Goal: Find specific page/section: Find specific page/section

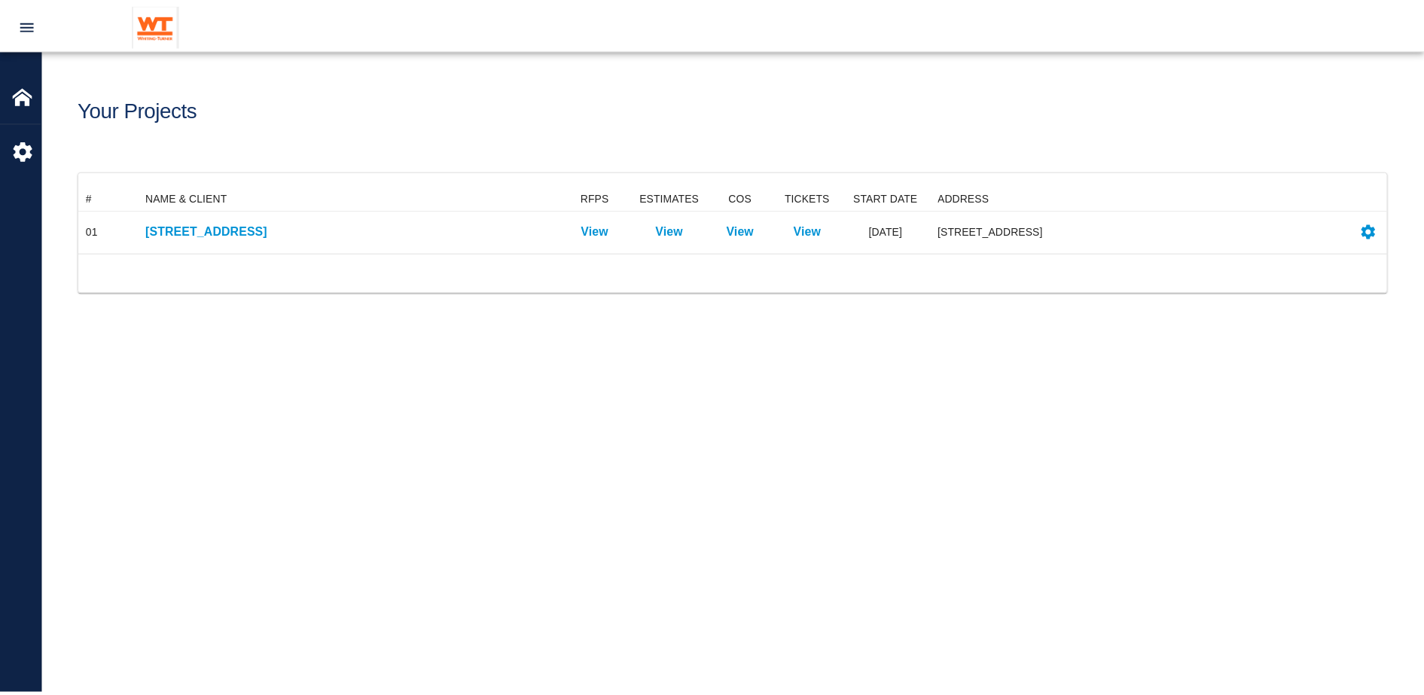
scroll to position [52, 1307]
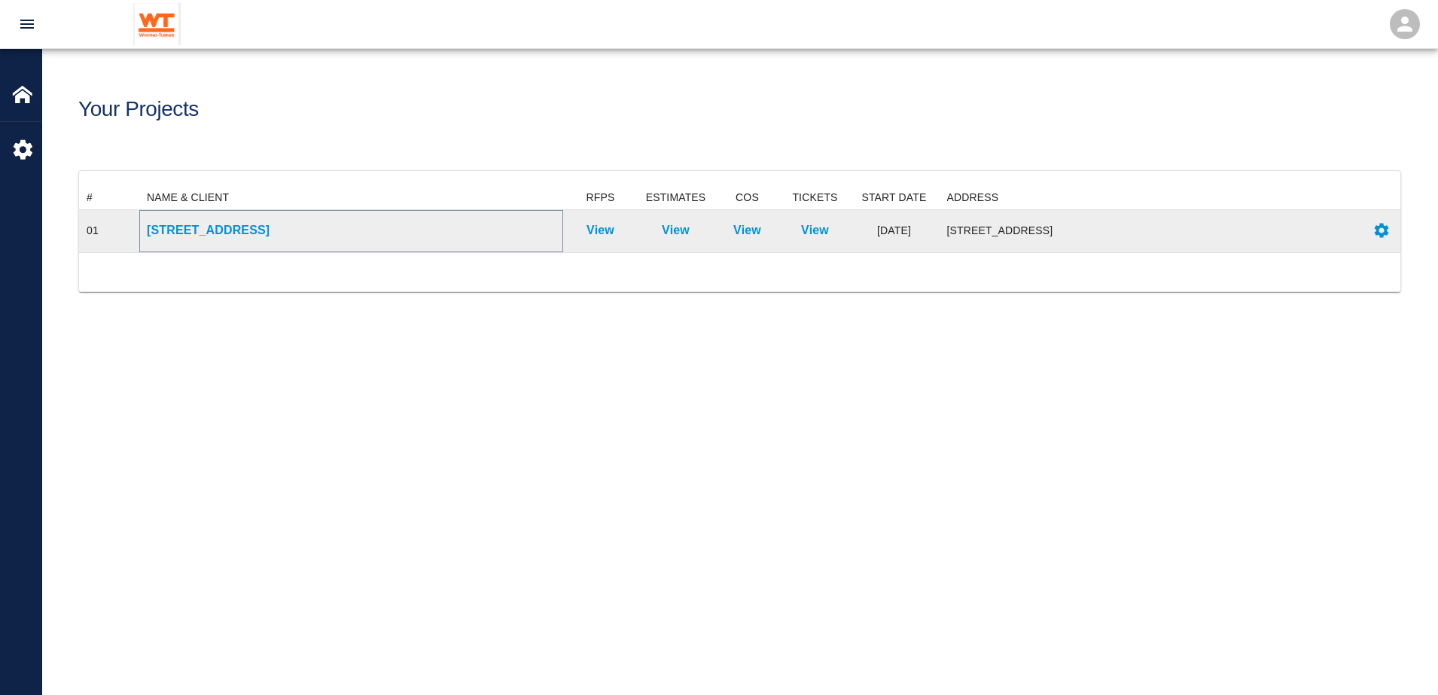
click at [203, 225] on p "[STREET_ADDRESS]" at bounding box center [351, 230] width 409 height 18
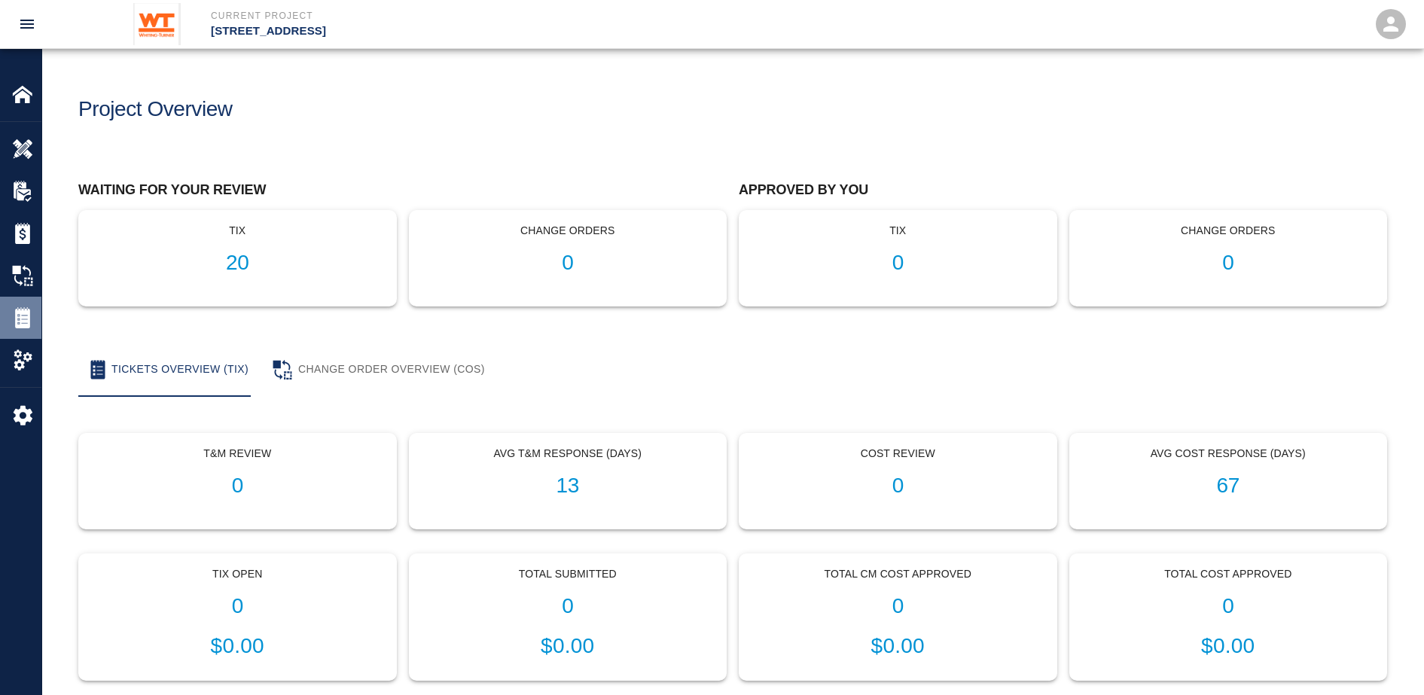
click at [26, 325] on img at bounding box center [22, 317] width 21 height 21
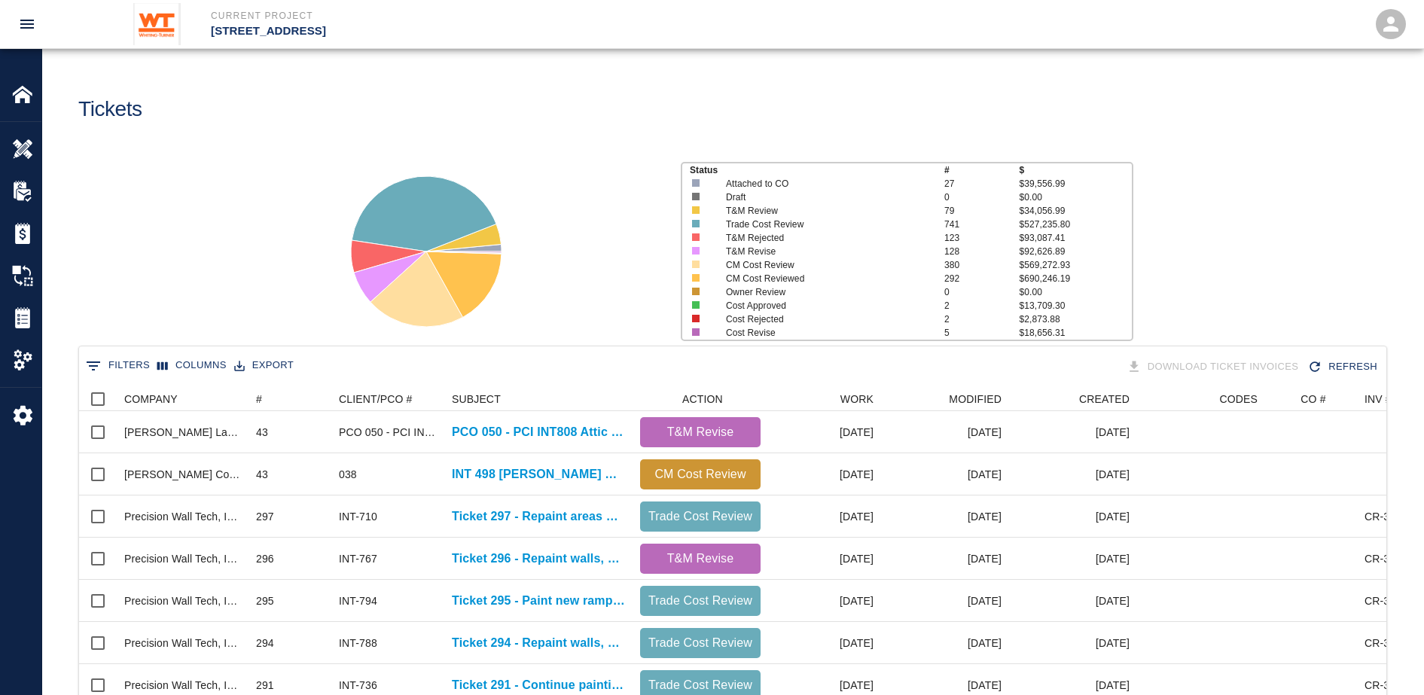
click at [112, 365] on button "0 Filters" at bounding box center [118, 366] width 72 height 24
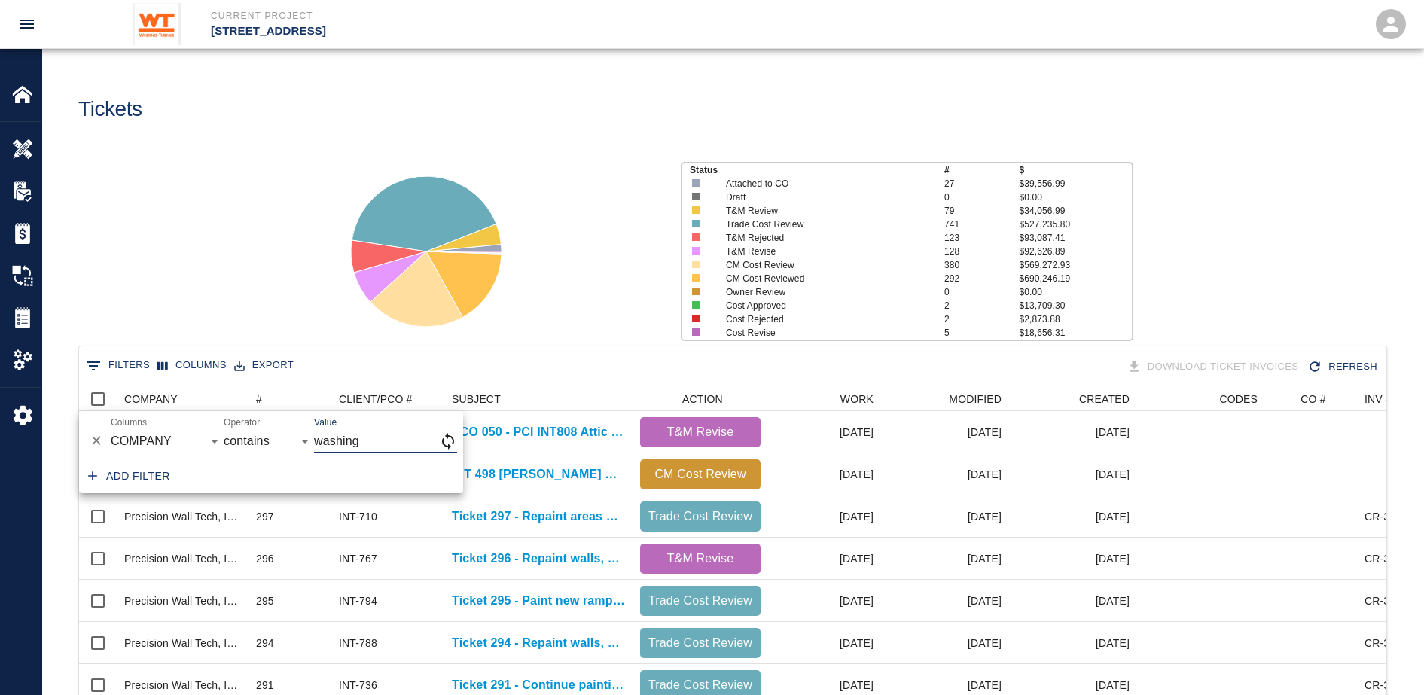
type input "washing"
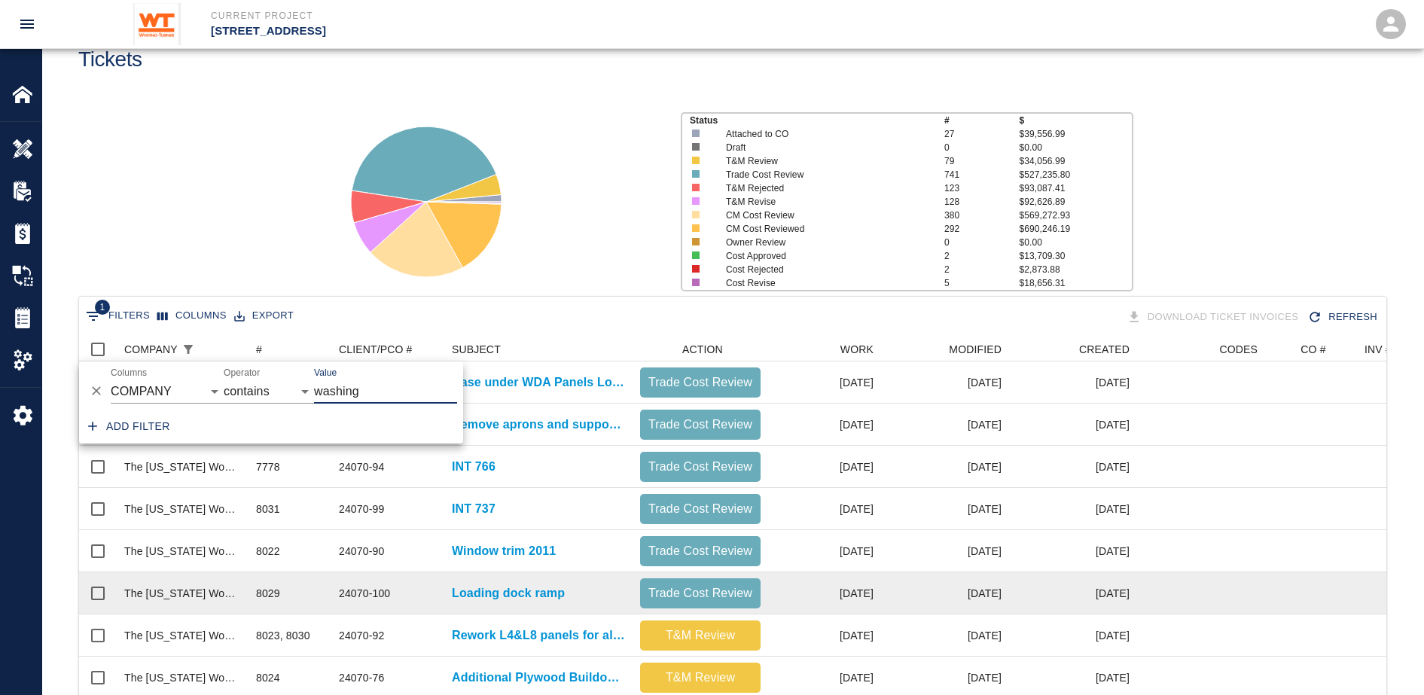
scroll to position [94, 0]
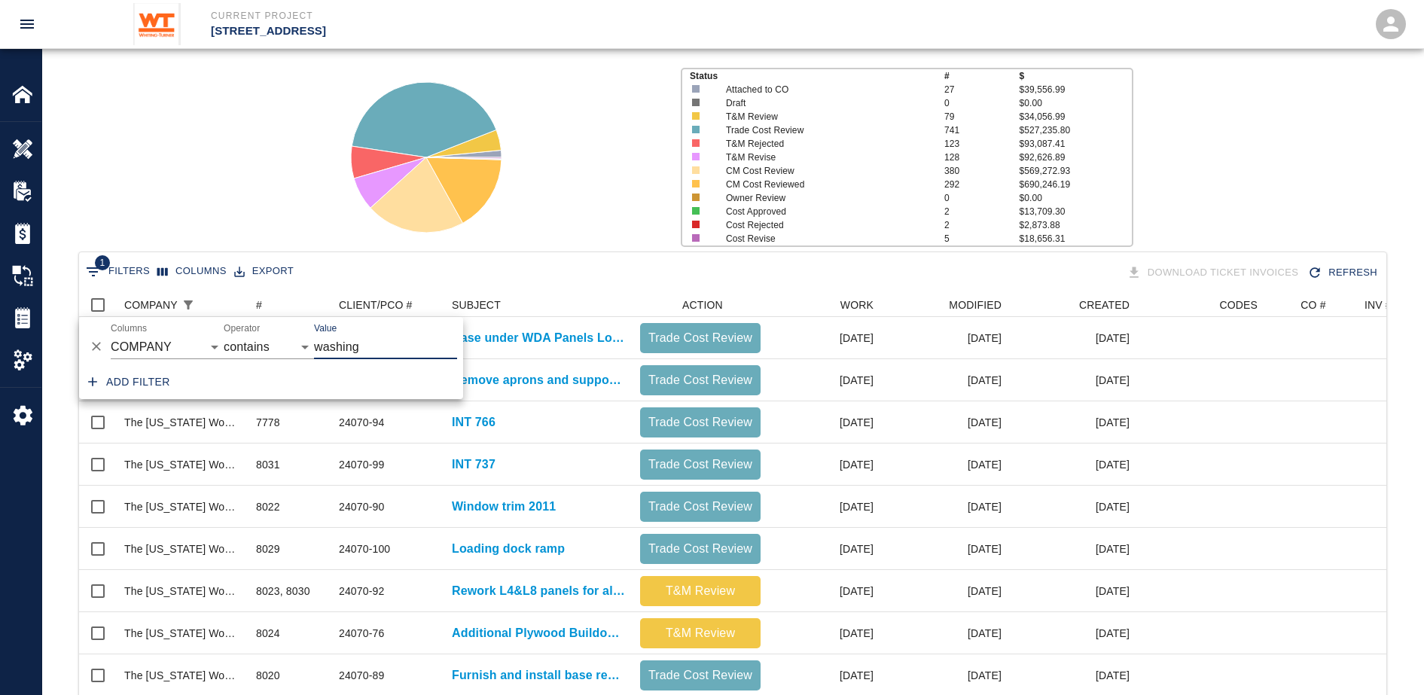
click at [311, 206] on div "Status # $ Attached to CO 27 $39,556.99 Draft 0 $0.00 T&M Review 79 $34,056.99 …" at bounding box center [726, 151] width 1393 height 200
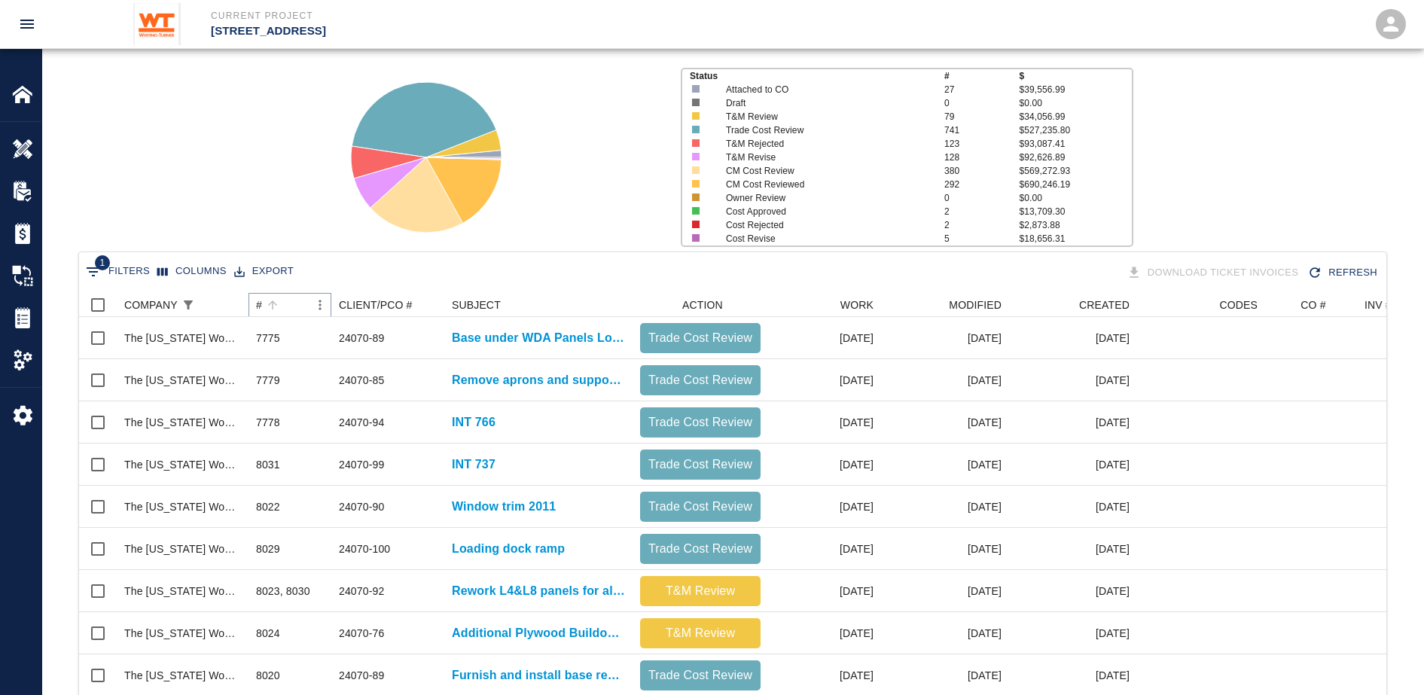
click at [267, 299] on icon "Sort" at bounding box center [273, 305] width 14 height 14
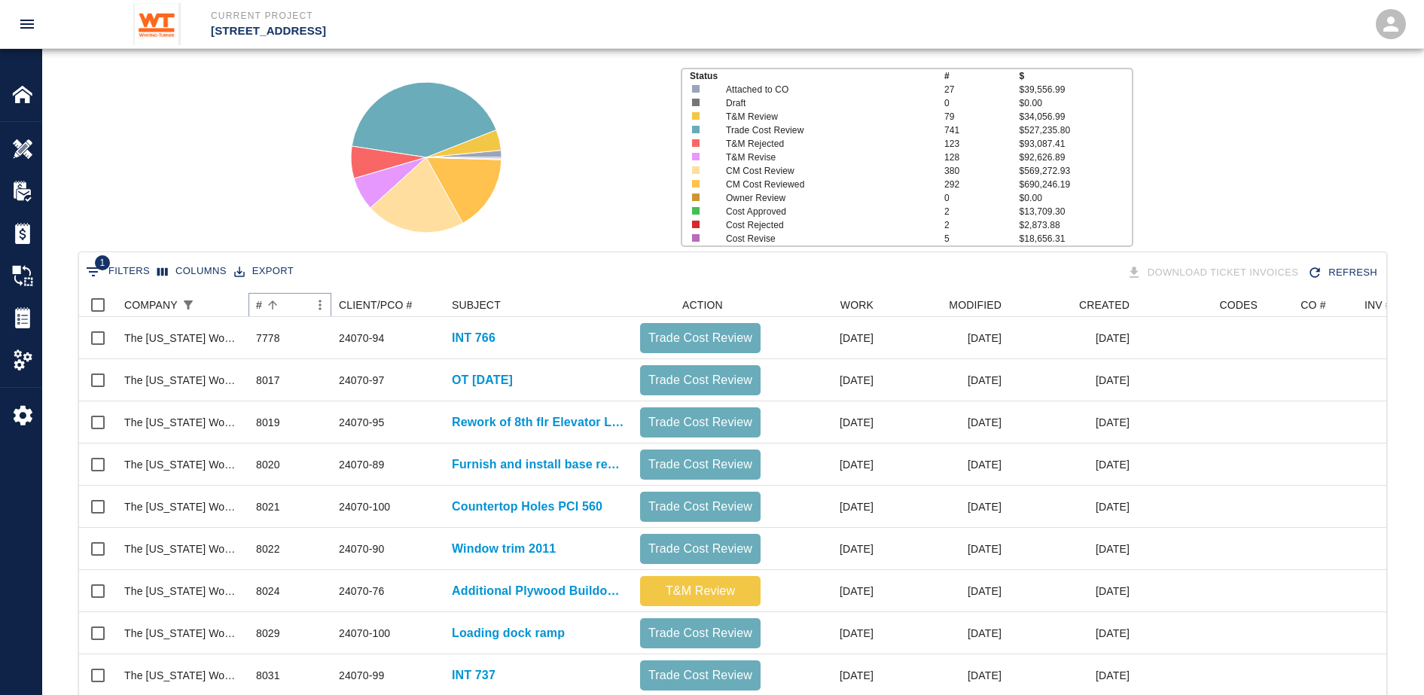
click at [270, 309] on icon "Sort" at bounding box center [273, 305] width 14 height 14
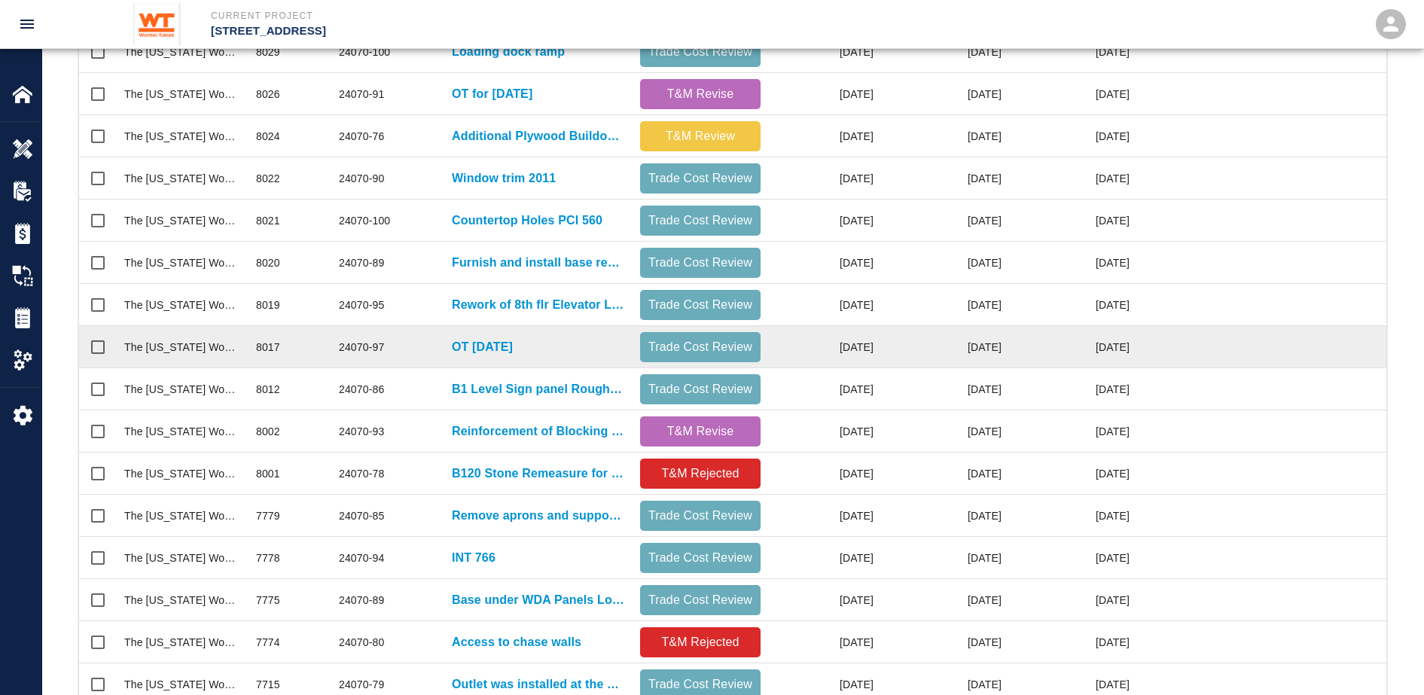
scroll to position [650, 0]
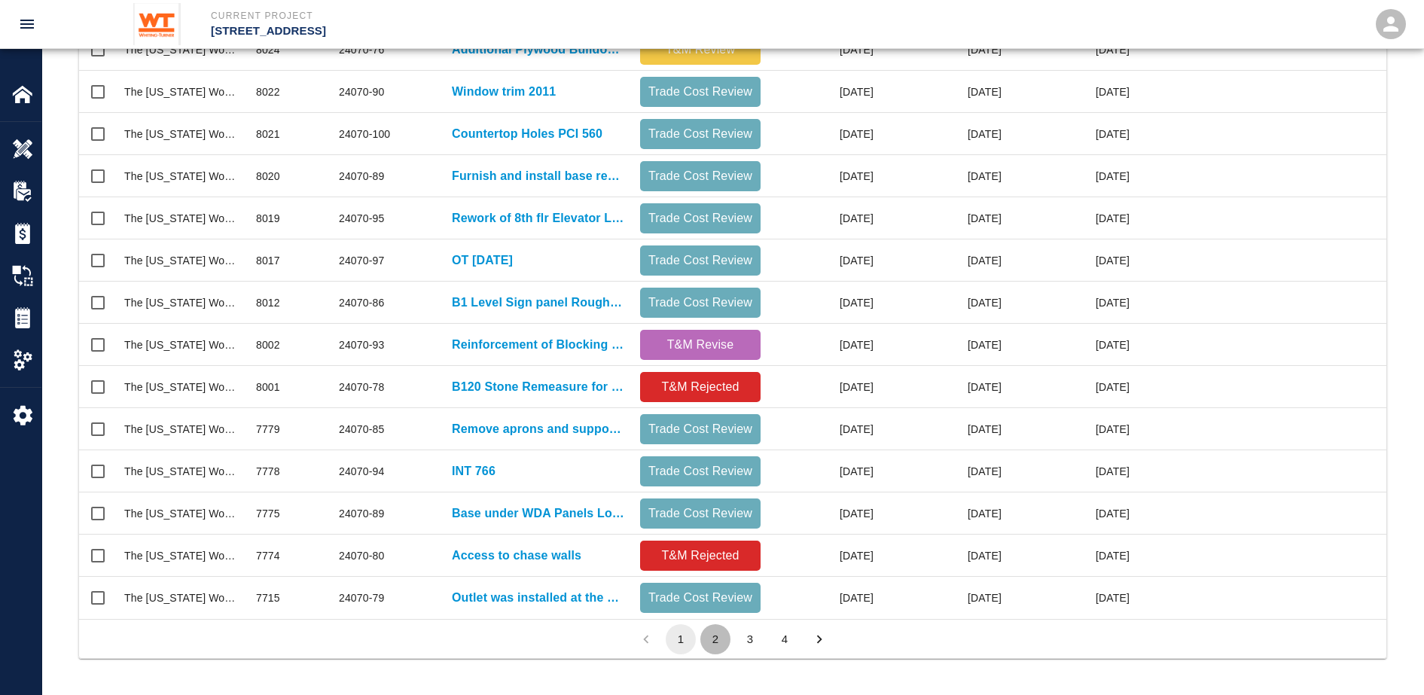
click at [708, 636] on button "2" at bounding box center [715, 639] width 30 height 30
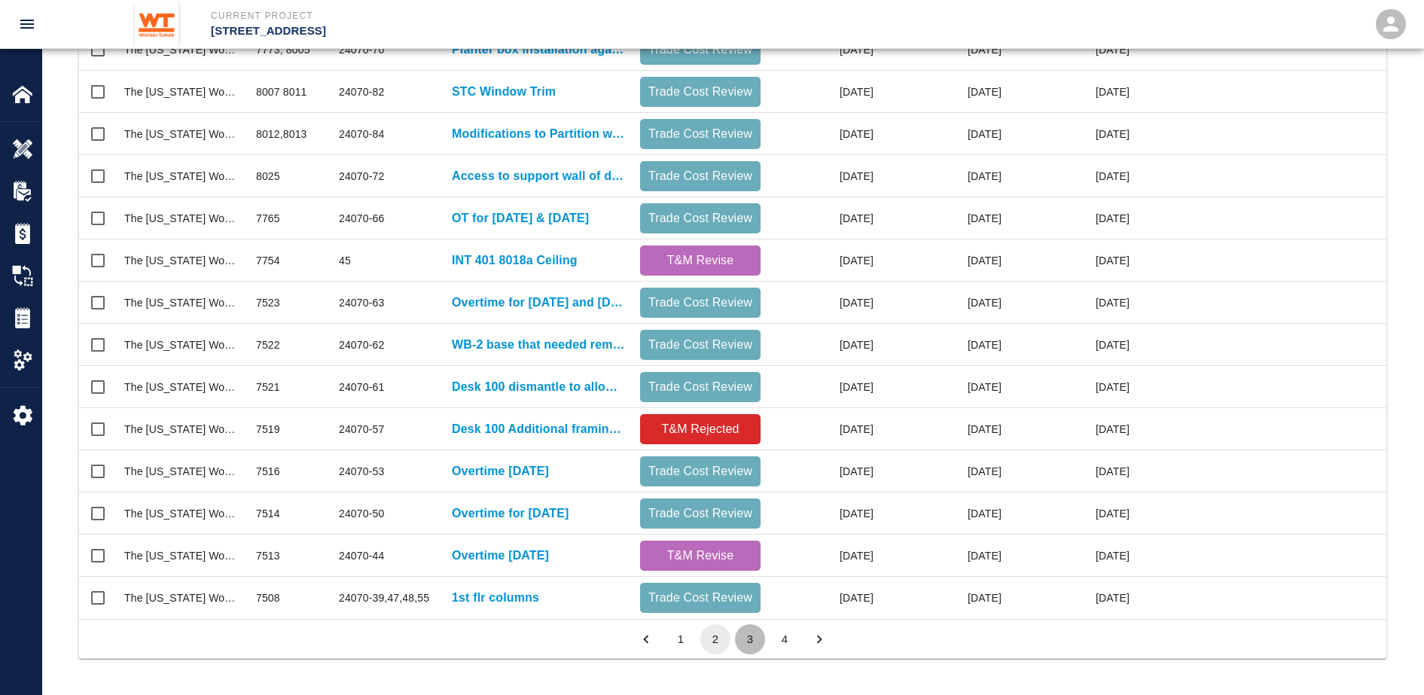
click at [743, 640] on button "3" at bounding box center [750, 639] width 30 height 30
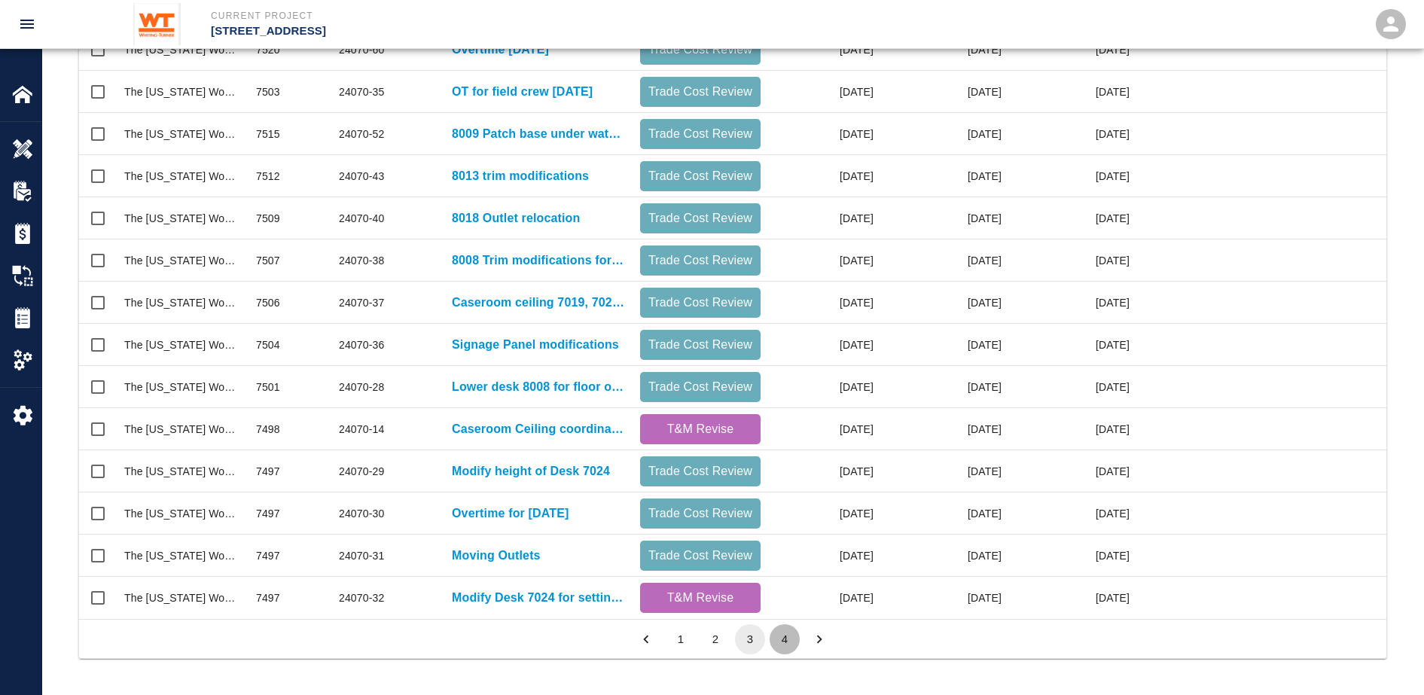
click at [779, 653] on li "4" at bounding box center [784, 639] width 35 height 30
click at [791, 646] on button "4" at bounding box center [784, 639] width 30 height 30
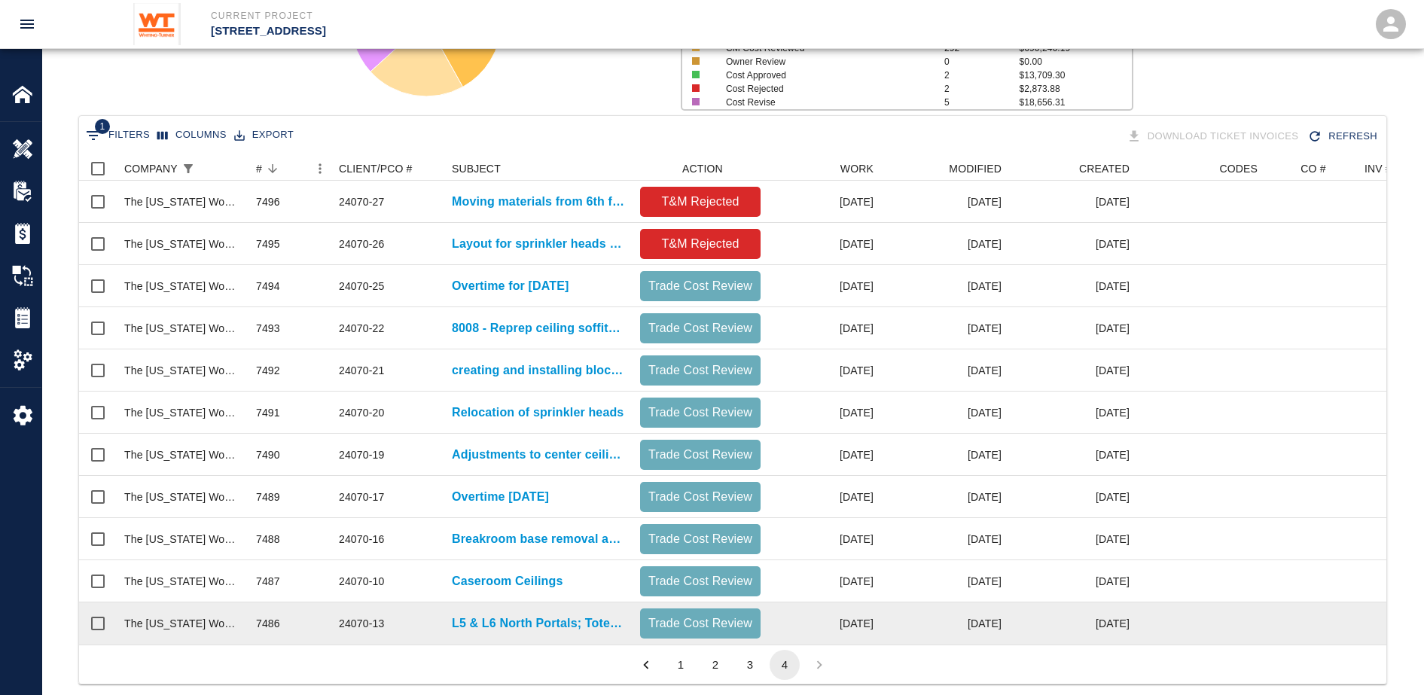
scroll to position [270, 0]
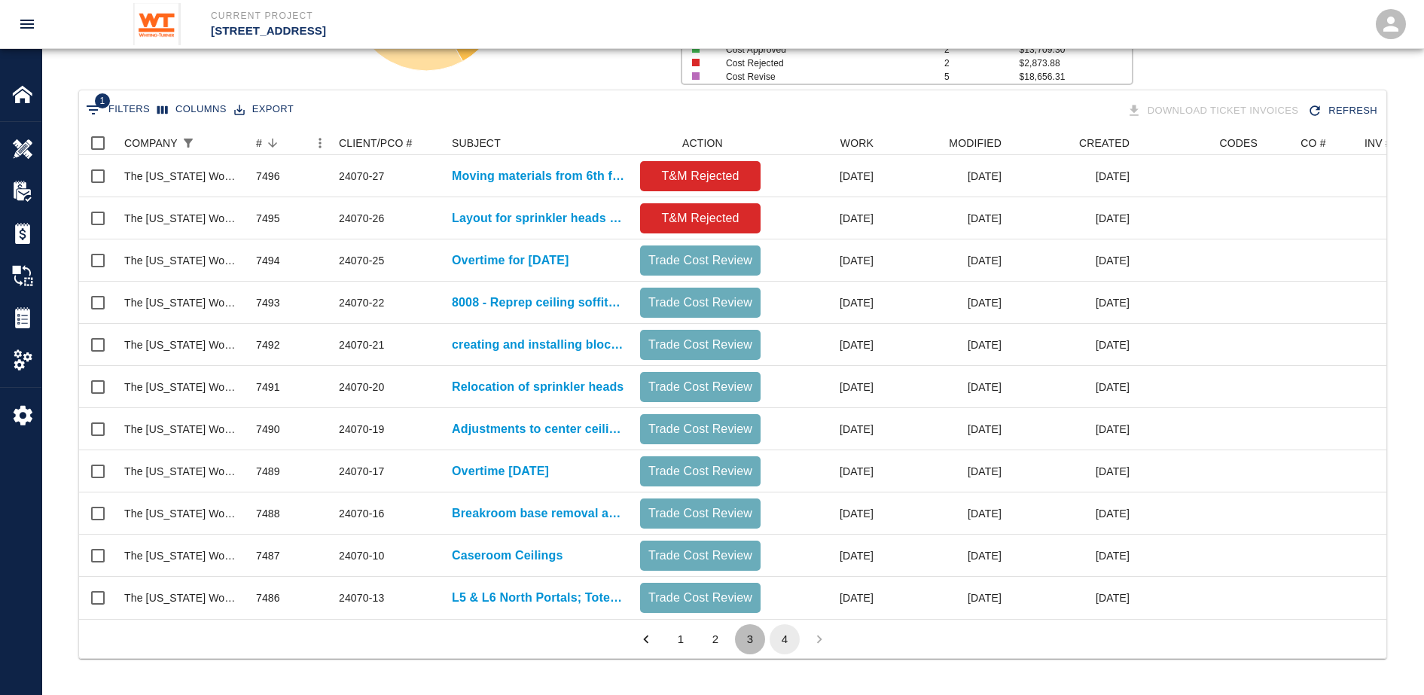
click at [747, 632] on button "3" at bounding box center [750, 639] width 30 height 30
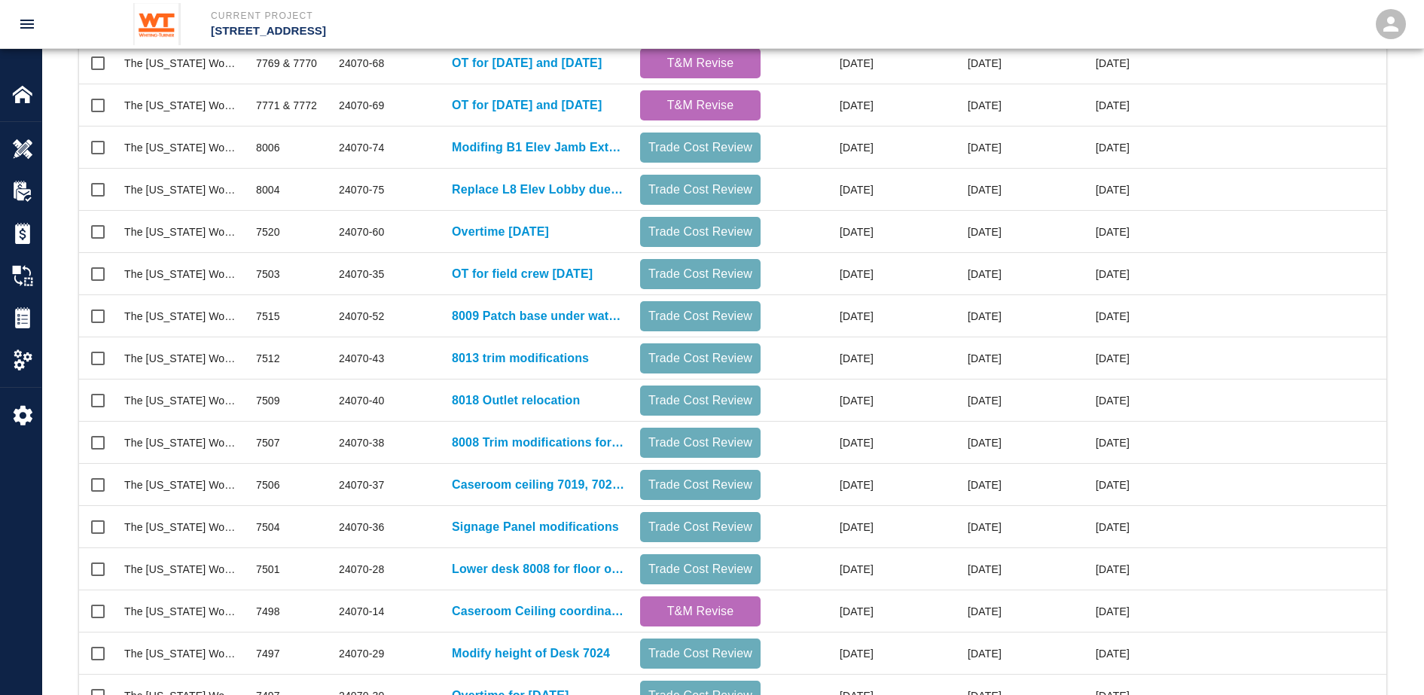
scroll to position [647, 0]
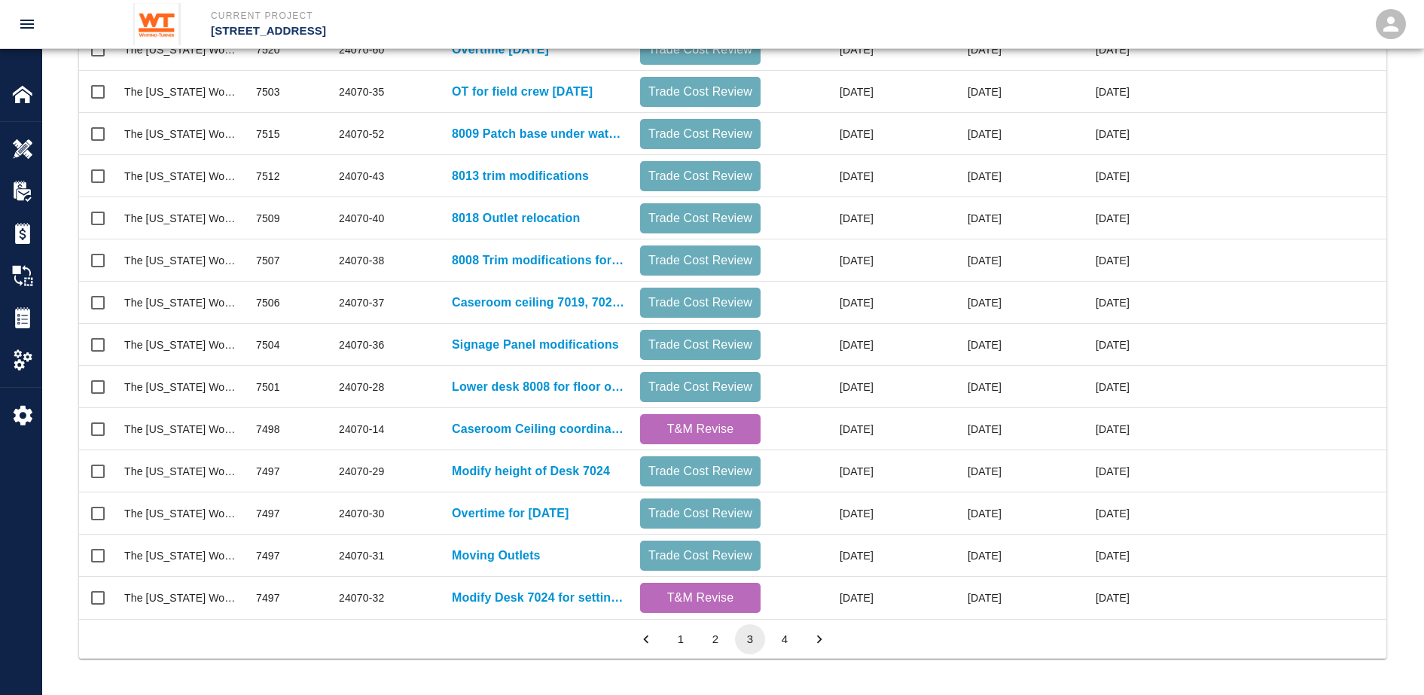
click at [714, 648] on button "2" at bounding box center [715, 639] width 30 height 30
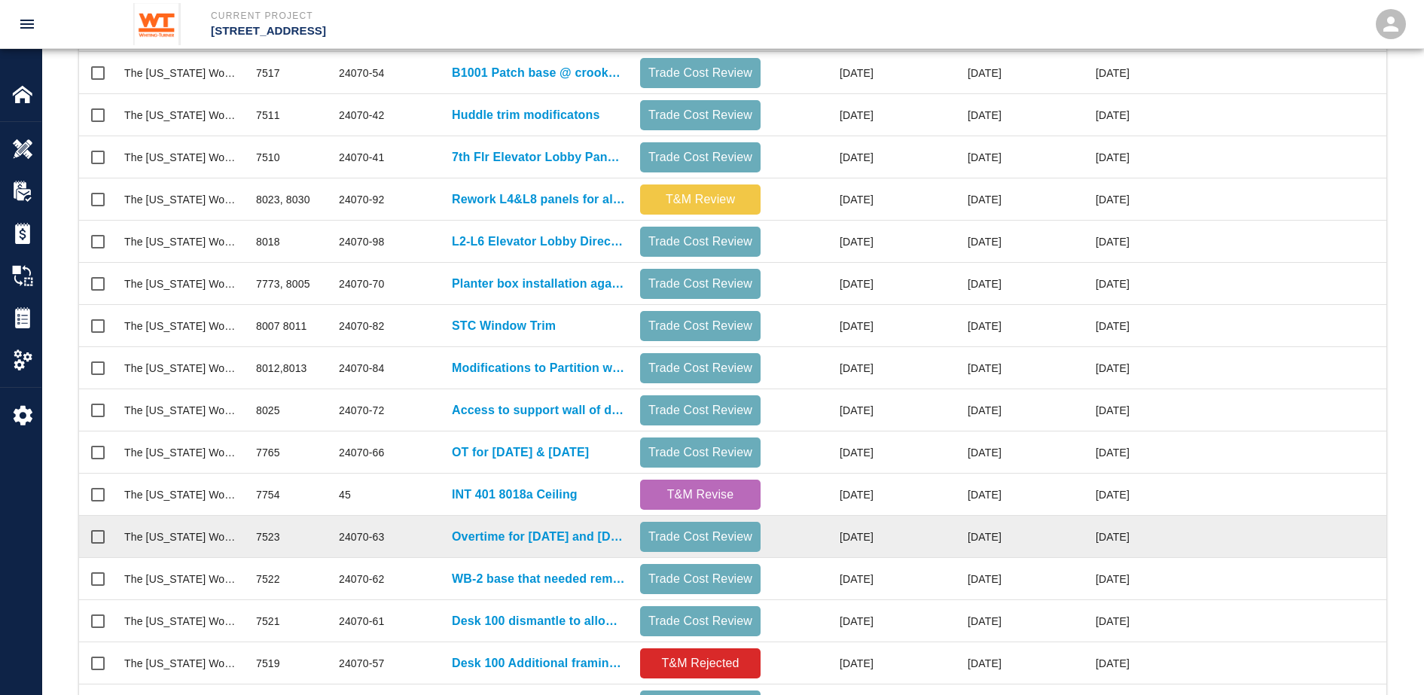
scroll to position [364, 0]
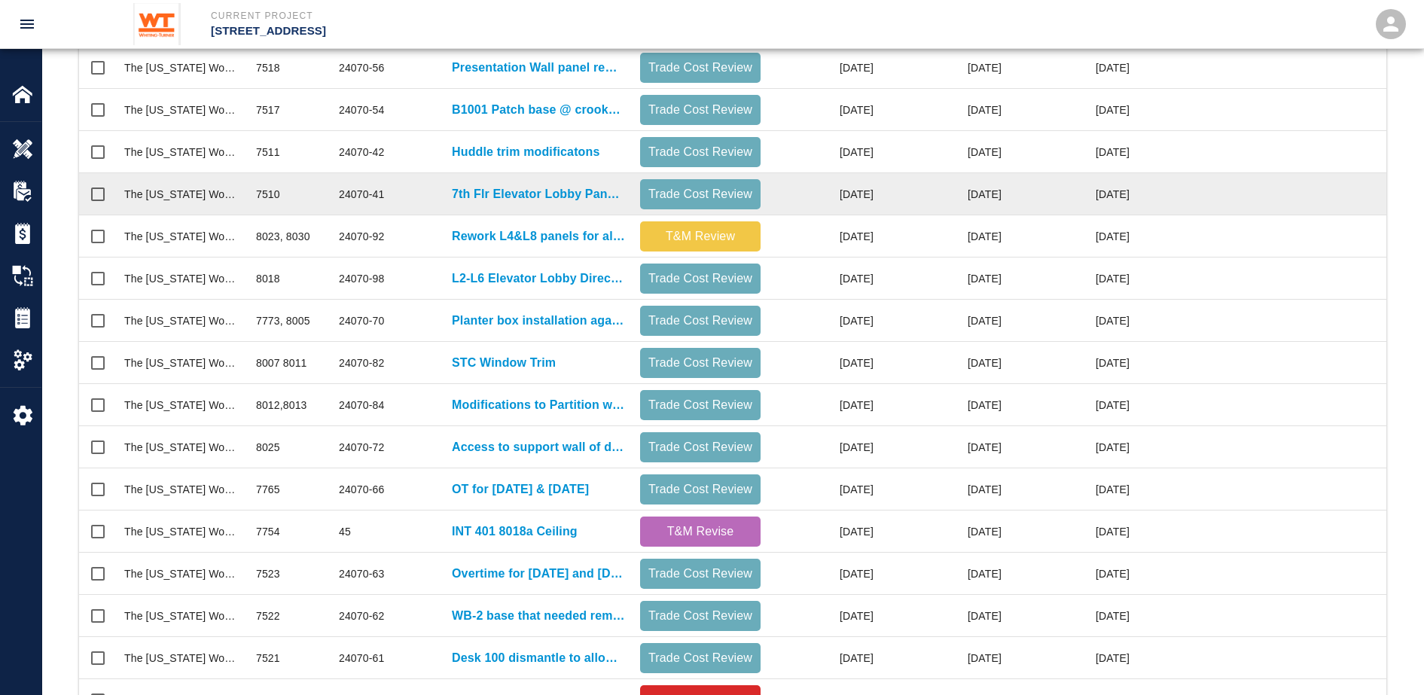
click at [475, 203] on div "7th Flr Elevator Lobby Panel and Reveal Modifications to accommodate Lite Pocke…" at bounding box center [538, 194] width 188 height 42
click at [466, 190] on p "7th Flr Elevator Lobby Panel and Reveal Modifications to accommodate Lite Pocke…" at bounding box center [538, 194] width 173 height 18
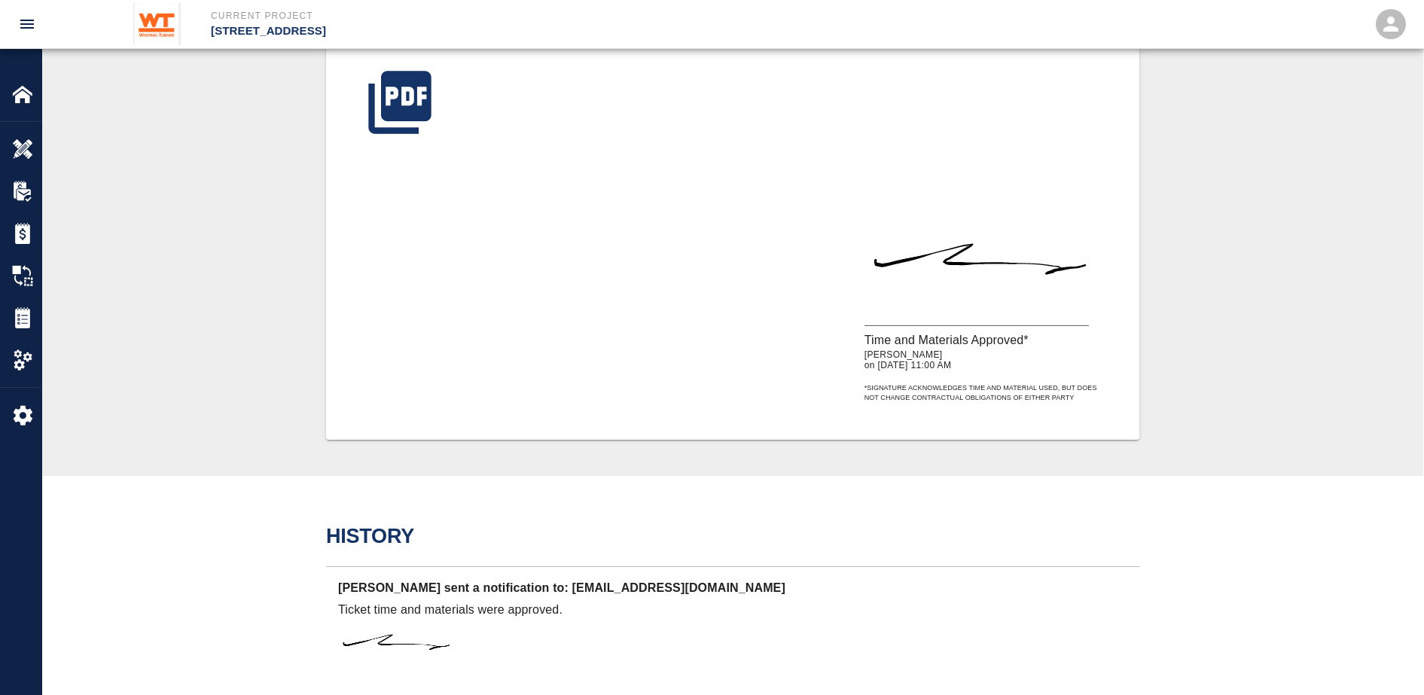
scroll to position [659, 0]
